Goal: Task Accomplishment & Management: Use online tool/utility

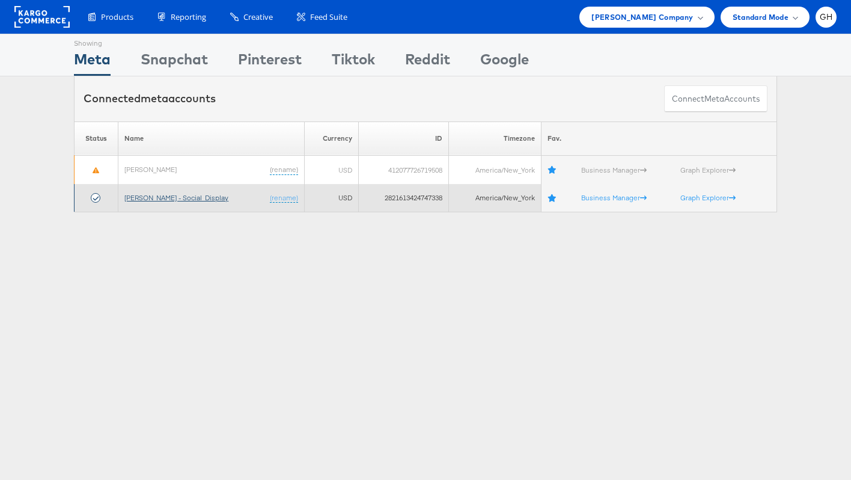
click at [141, 200] on link "[PERSON_NAME] - Social_Display" at bounding box center [176, 197] width 104 height 9
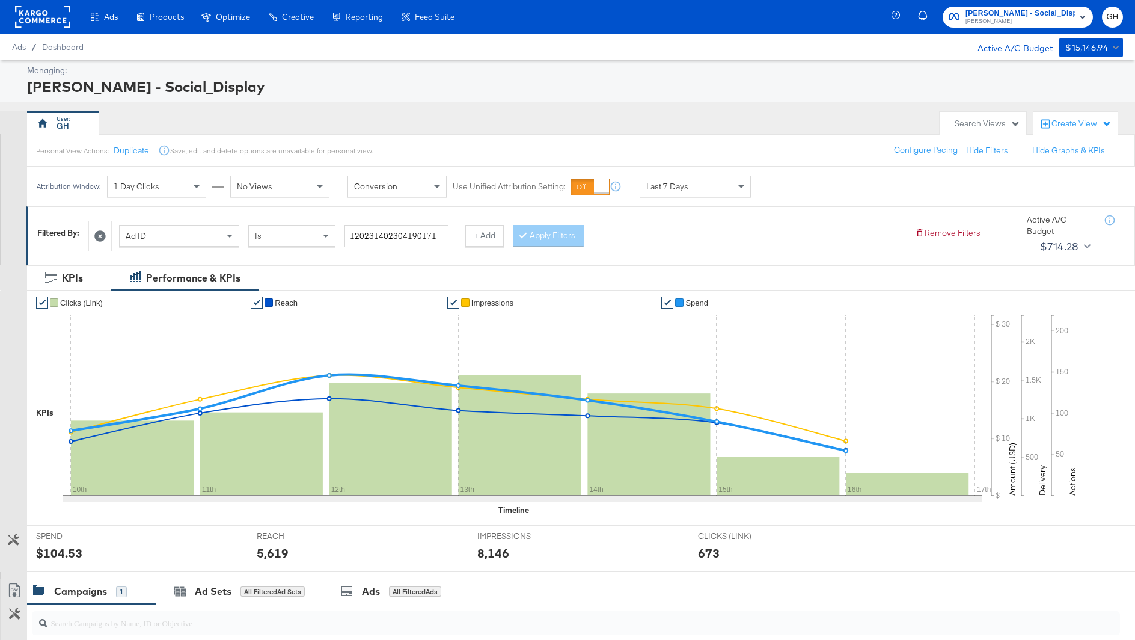
click at [98, 235] on icon at bounding box center [99, 235] width 11 height 11
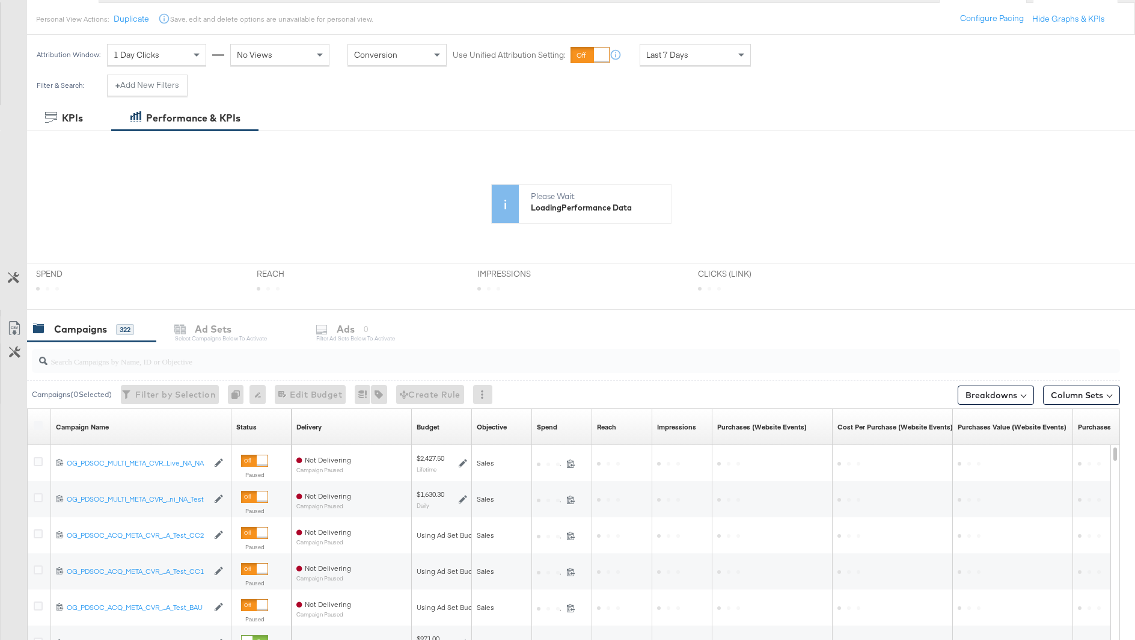
scroll to position [129, 0]
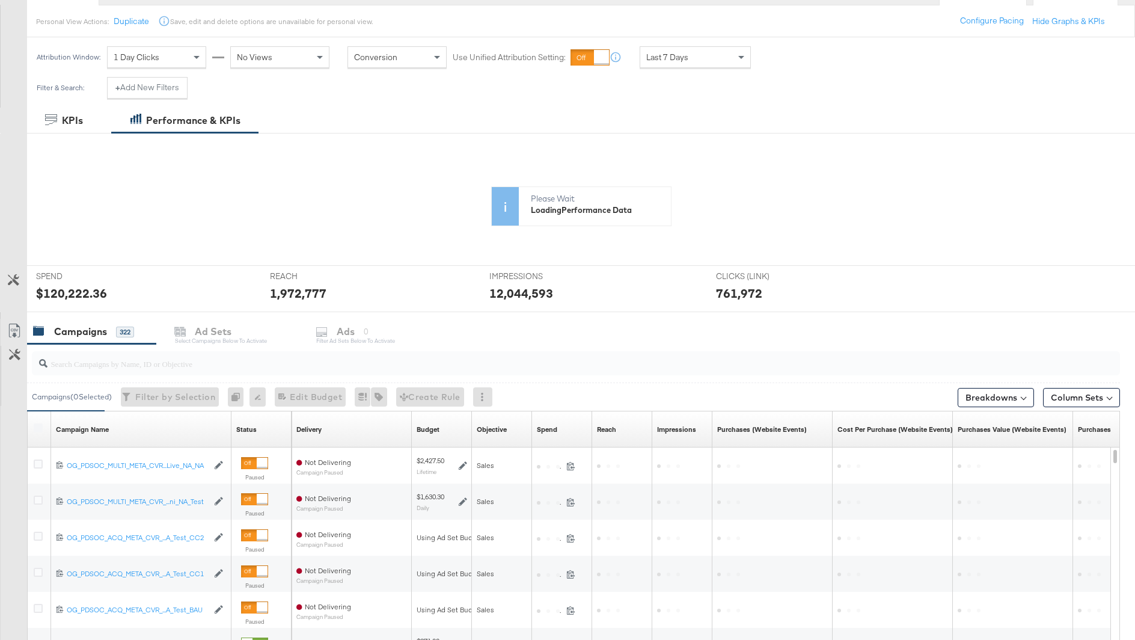
click at [159, 368] on input "search" at bounding box center [533, 358] width 973 height 23
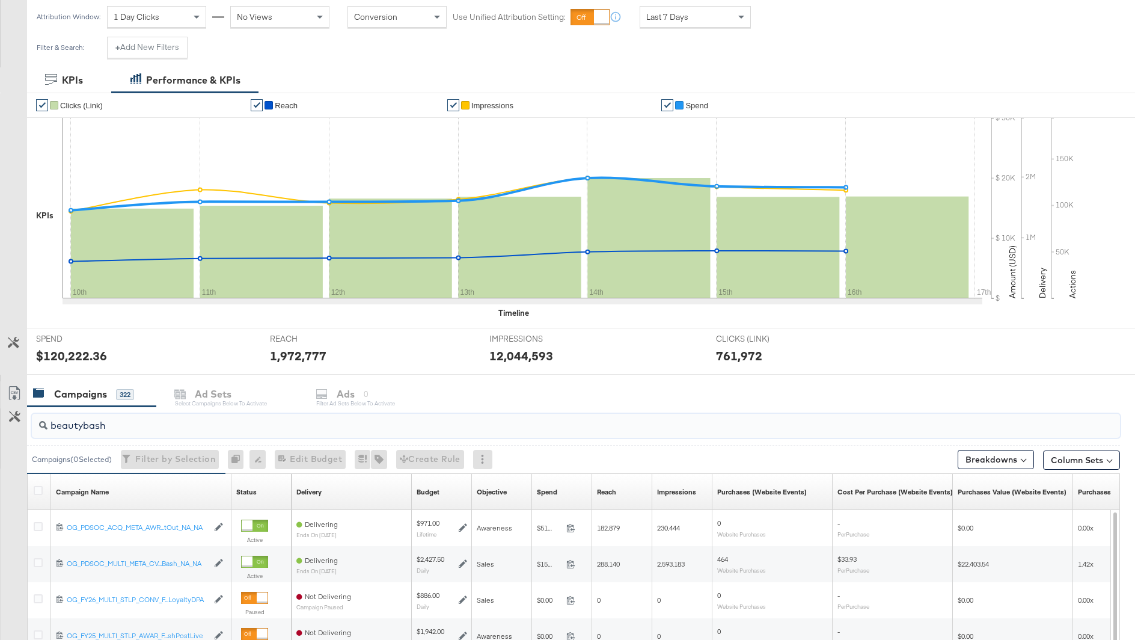
scroll to position [171, 0]
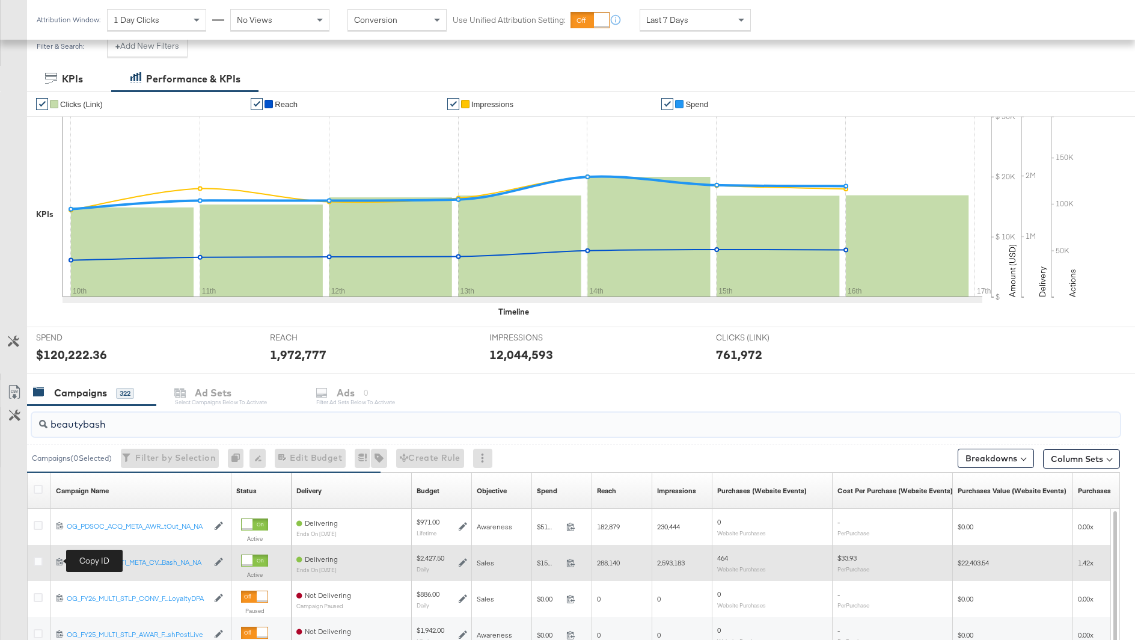
type input "beautybash"
click at [61, 561] on icon at bounding box center [60, 561] width 8 height 8
